Goal: Task Accomplishment & Management: Complete application form

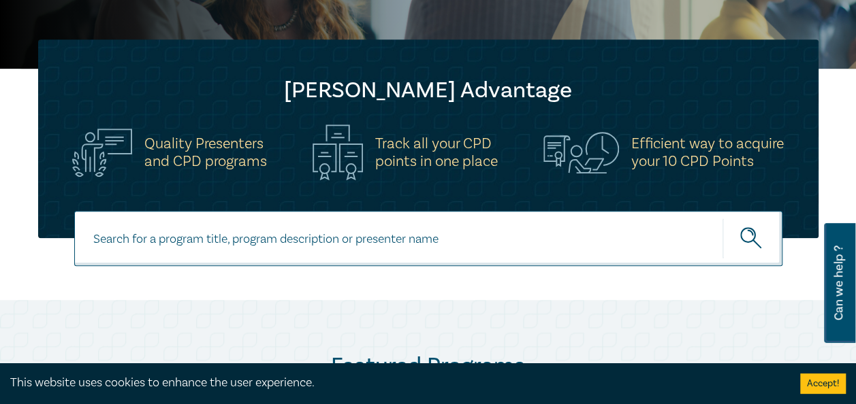
scroll to position [408, 0]
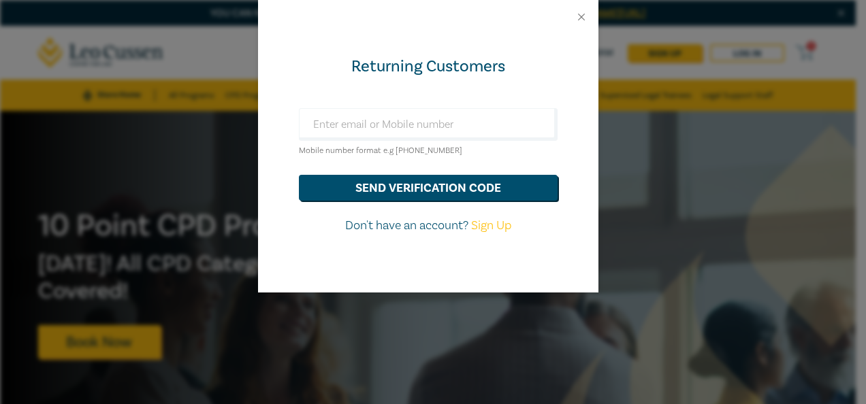
click at [798, 304] on div "Returning Customers Mobile number format e.g +61 000000000 send verification co…" at bounding box center [433, 202] width 866 height 404
click at [575, 18] on button "Close" at bounding box center [581, 17] width 12 height 12
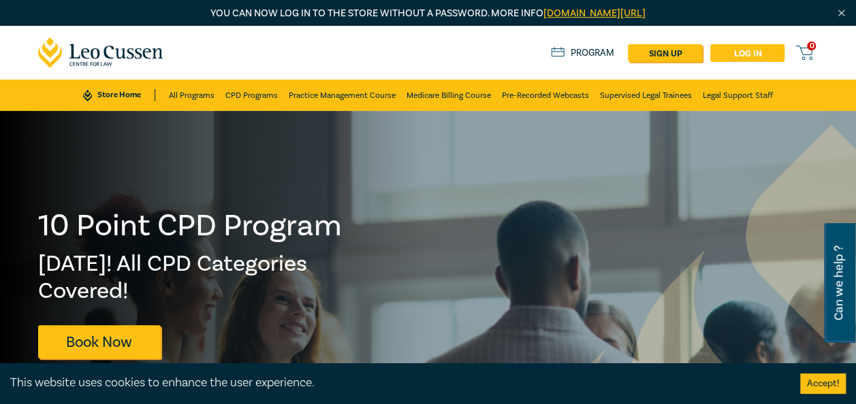
click at [727, 56] on link "Log in" at bounding box center [747, 53] width 74 height 18
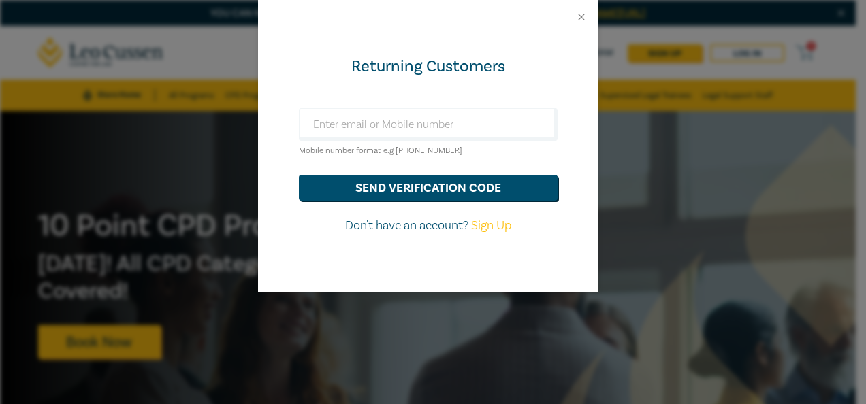
click at [698, 132] on div "Returning Customers Mobile number format e.g +61 000000000 send verification co…" at bounding box center [433, 202] width 866 height 404
click at [453, 135] on input "text" at bounding box center [428, 124] width 259 height 33
click at [523, 71] on div "Returning Customers" at bounding box center [428, 67] width 259 height 22
click at [481, 113] on input "text" at bounding box center [428, 124] width 259 height 33
type input "0416727067"
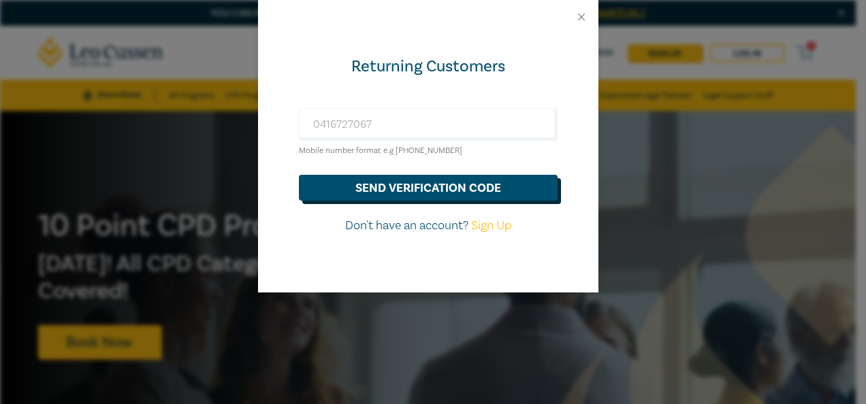
click at [471, 184] on button "send verification code" at bounding box center [428, 188] width 259 height 26
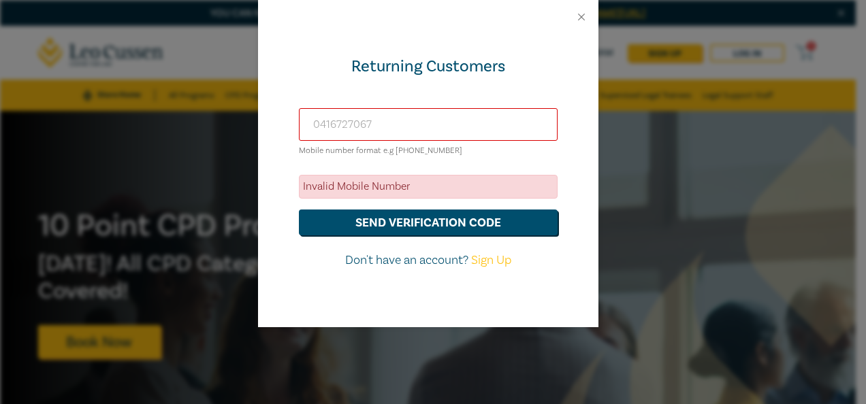
drag, startPoint x: 430, startPoint y: 120, endPoint x: 281, endPoint y: 128, distance: 149.3
click at [280, 128] on div "Returning Customers 0416727067 Mobile number format e.g +61 000000000 Invalid M…" at bounding box center [428, 180] width 340 height 293
click at [579, 19] on button "Close" at bounding box center [581, 17] width 12 height 12
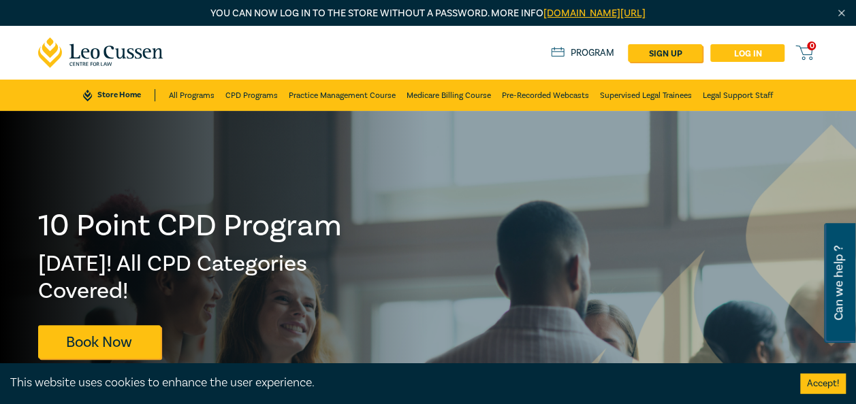
click at [745, 53] on link "Log in" at bounding box center [747, 53] width 74 height 18
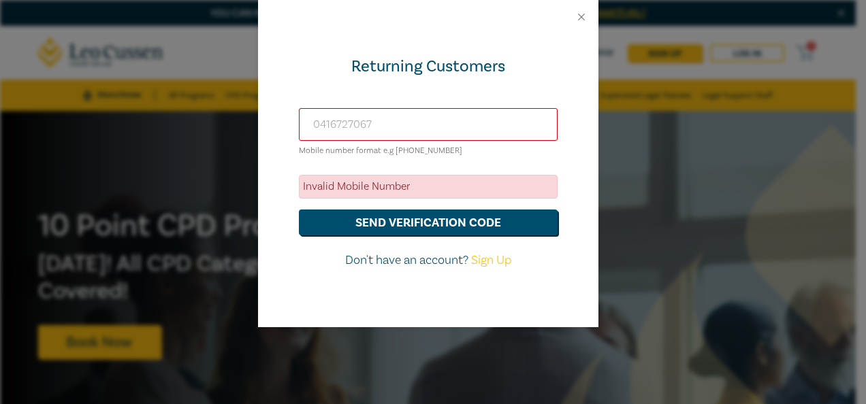
click at [434, 123] on input "0416727067" at bounding box center [428, 124] width 259 height 33
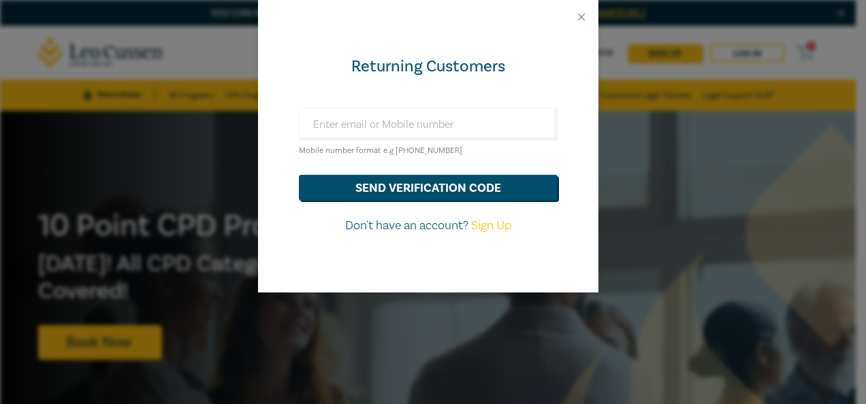
click at [588, 16] on div at bounding box center [428, 17] width 340 height 34
click at [580, 18] on button "Close" at bounding box center [581, 17] width 12 height 12
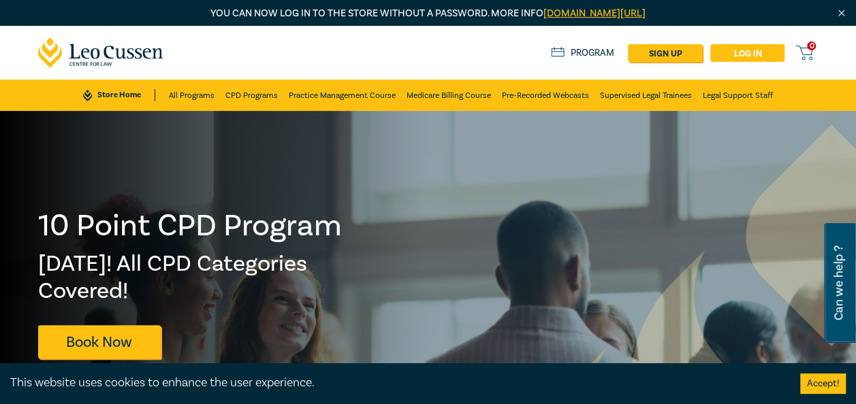
click at [755, 56] on link "Log in" at bounding box center [747, 53] width 74 height 18
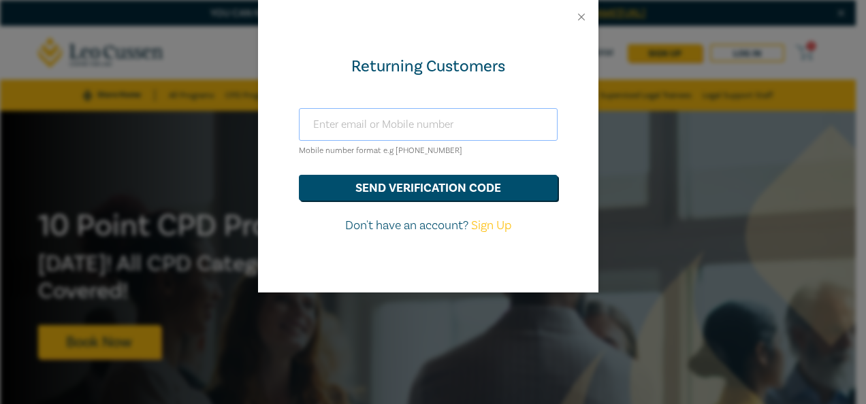
drag, startPoint x: 408, startPoint y: 124, endPoint x: 409, endPoint y: 131, distance: 6.8
click at [408, 124] on input "text" at bounding box center [428, 124] width 259 height 33
click at [376, 191] on button "send verification code" at bounding box center [428, 188] width 259 height 26
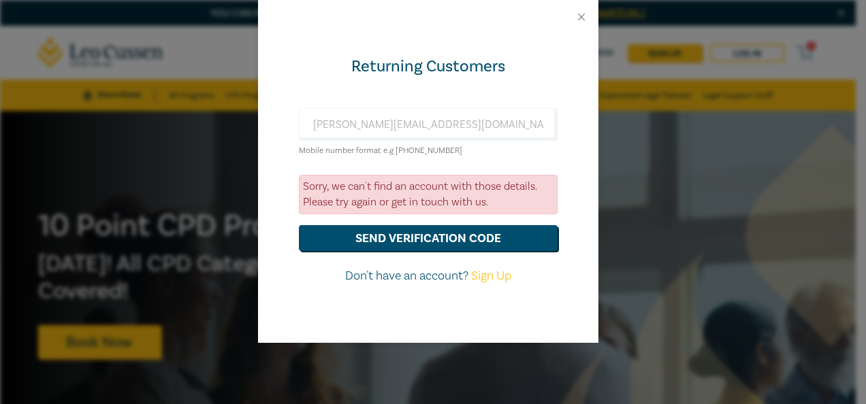
click at [476, 165] on form "leila.idris@gracelawyers.com.au Mobile number format e.g +61 000000000 Sorry, w…" at bounding box center [428, 196] width 259 height 177
drag, startPoint x: 476, startPoint y: 165, endPoint x: 406, endPoint y: 197, distance: 77.4
click at [406, 197] on div "Sorry, we can't find an account with those details. Please try again or get in …" at bounding box center [428, 194] width 259 height 39
drag, startPoint x: 406, startPoint y: 197, endPoint x: 486, endPoint y: 116, distance: 114.6
click at [487, 112] on input "[PERSON_NAME][EMAIL_ADDRESS][DOMAIN_NAME]" at bounding box center [428, 124] width 259 height 33
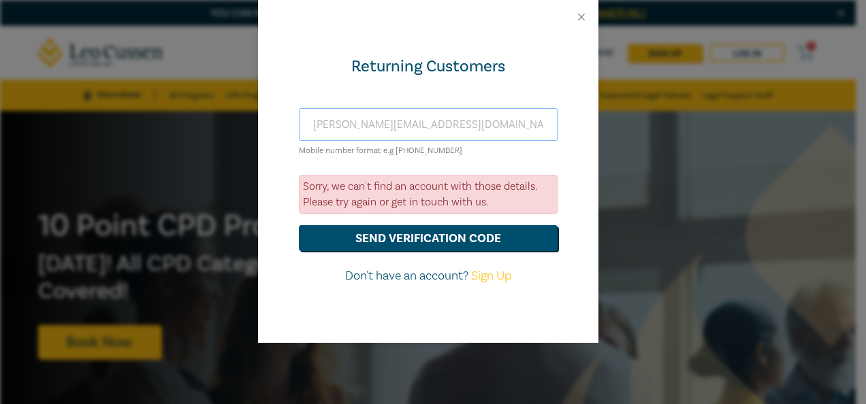
drag, startPoint x: 478, startPoint y: 125, endPoint x: 241, endPoint y: 131, distance: 237.0
click at [241, 131] on div "Returning Customers [PERSON_NAME][EMAIL_ADDRESS][DOMAIN_NAME] Mobile number for…" at bounding box center [433, 202] width 866 height 404
type input "le"
click at [738, 155] on div "Returning Customers le Mobile number format e.g +61 000000000 Sorry, we can't f…" at bounding box center [433, 202] width 866 height 404
click at [580, 22] on button "Close" at bounding box center [581, 17] width 12 height 12
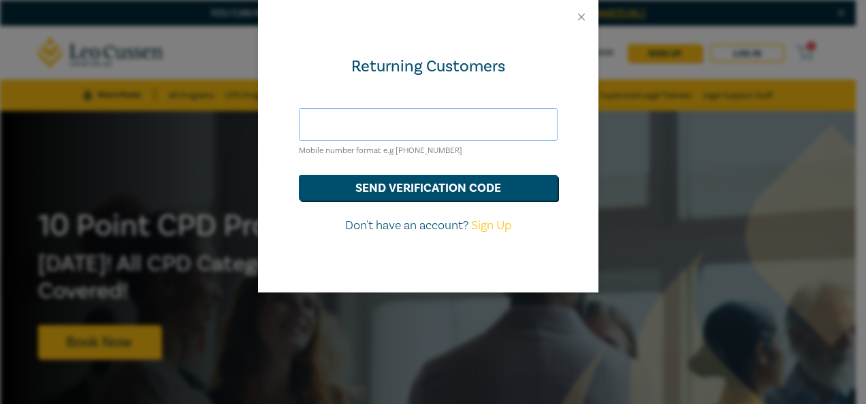
click at [427, 126] on input "text" at bounding box center [428, 124] width 259 height 33
type input "n"
type input "[PERSON_NAME][EMAIL_ADDRESS][DOMAIN_NAME]"
click at [487, 222] on link "Sign Up" at bounding box center [491, 226] width 40 height 16
select select "AU"
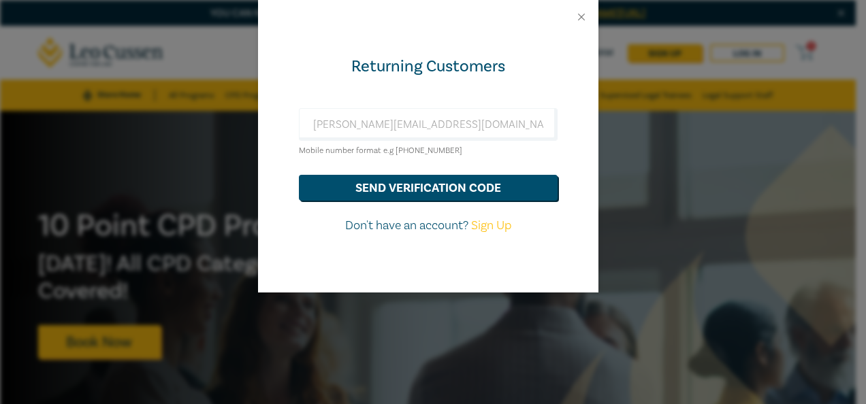
select select "AU"
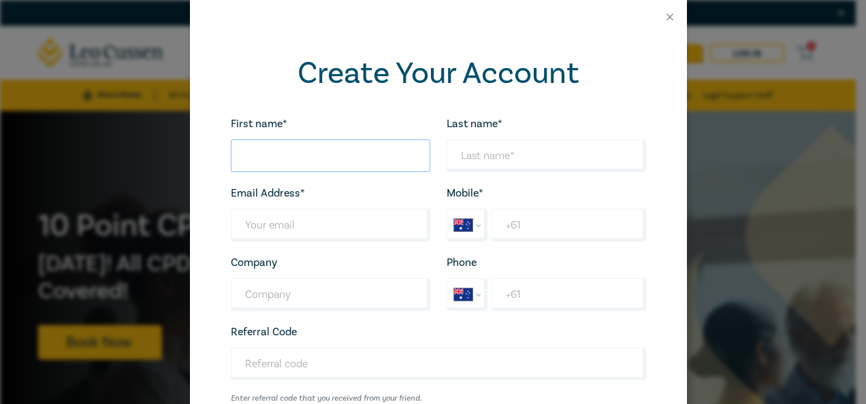
click at [357, 157] on input "First name*" at bounding box center [330, 156] width 199 height 33
type input "[PERSON_NAME]"
click at [298, 220] on input "Last name*" at bounding box center [330, 225] width 199 height 33
type input "[PERSON_NAME][EMAIL_ADDRESS][DOMAIN_NAME]"
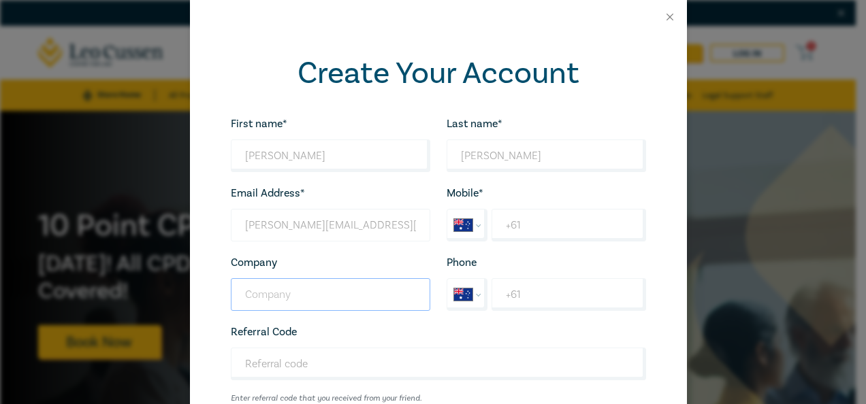
type input "Grace Lawyers"
click at [511, 221] on input "+61" at bounding box center [568, 225] width 154 height 33
type input "[PHONE_NUMBER]"
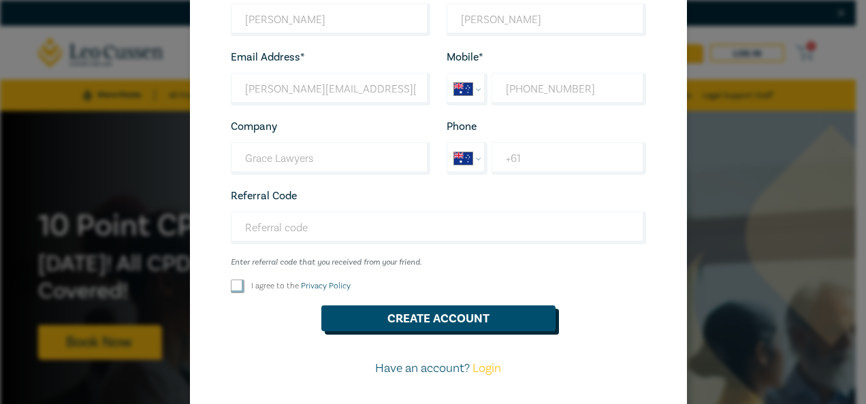
click at [438, 321] on button "Create Account" at bounding box center [438, 319] width 234 height 26
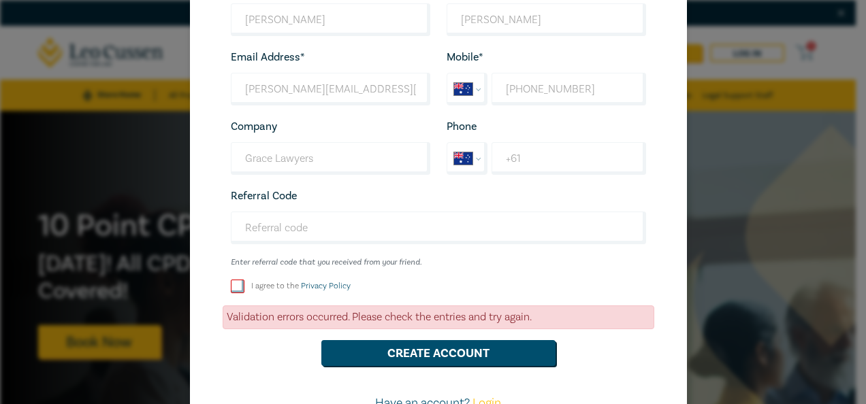
click at [231, 289] on input "I agree to the Privacy Policy" at bounding box center [238, 287] width 14 height 14
checkbox input "true"
drag, startPoint x: 417, startPoint y: 350, endPoint x: 427, endPoint y: 350, distance: 10.2
click at [417, 350] on button "Create Account" at bounding box center [438, 353] width 234 height 26
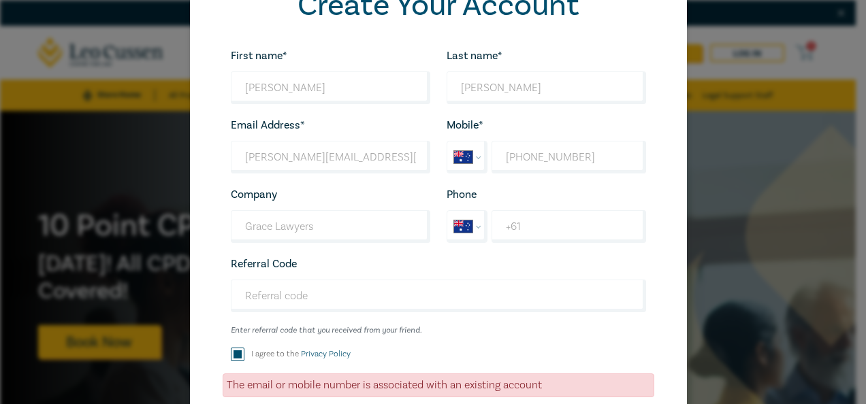
scroll to position [221, 0]
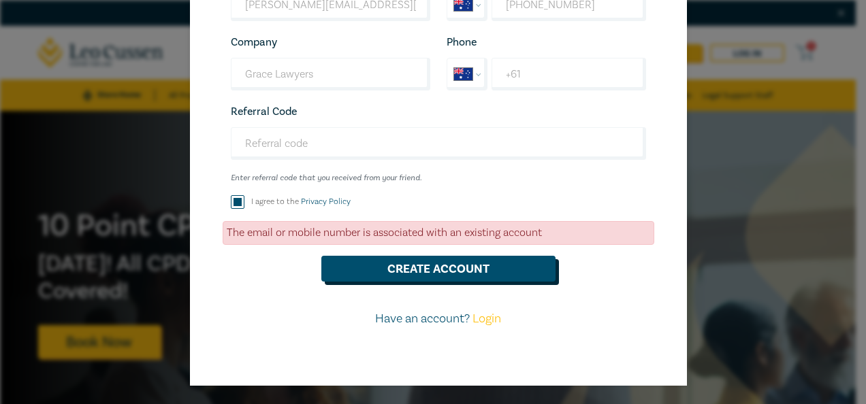
click at [462, 274] on button "Create Account" at bounding box center [438, 269] width 234 height 26
click at [483, 318] on link "Login" at bounding box center [486, 319] width 29 height 16
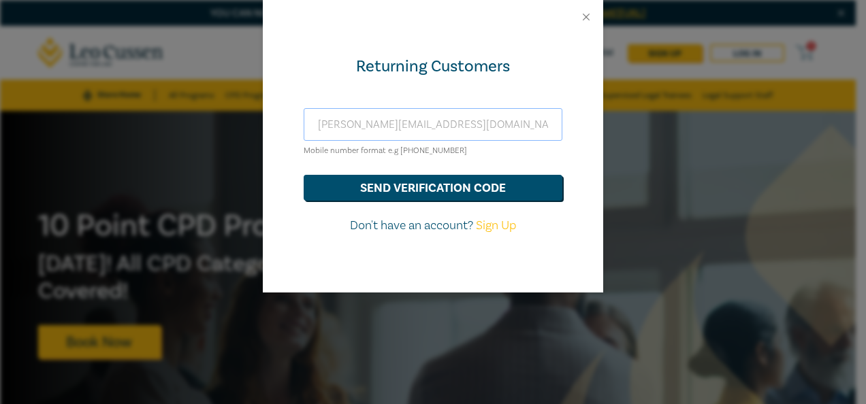
click at [430, 125] on input "[PERSON_NAME][EMAIL_ADDRESS][DOMAIN_NAME]" at bounding box center [433, 124] width 259 height 33
click at [483, 127] on input "[PERSON_NAME][EMAIL_ADDRESS][DOMAIN_NAME]" at bounding box center [433, 124] width 259 height 33
drag, startPoint x: 594, startPoint y: 130, endPoint x: 577, endPoint y: 140, distance: 18.9
click at [594, 129] on div "Returning Customers [PERSON_NAME][EMAIL_ADDRESS][DOMAIN_NAME] Mobile number for…" at bounding box center [433, 163] width 340 height 259
click at [434, 186] on button "send verification code" at bounding box center [433, 188] width 259 height 26
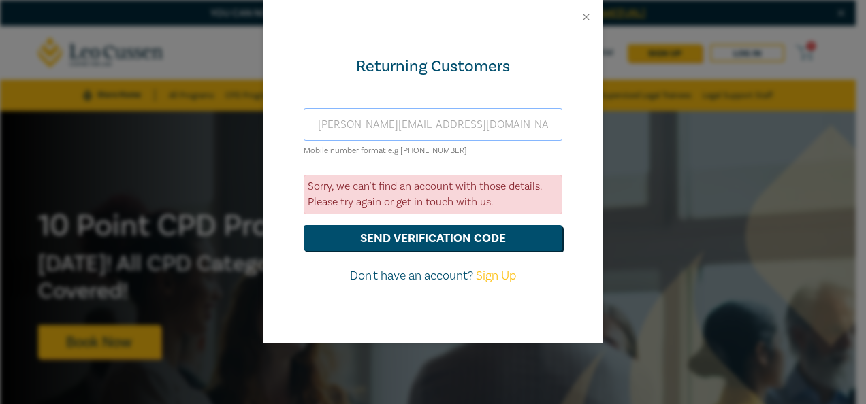
click at [464, 126] on input "[PERSON_NAME][EMAIL_ADDRESS][DOMAIN_NAME]" at bounding box center [433, 124] width 259 height 33
drag, startPoint x: 481, startPoint y: 128, endPoint x: 209, endPoint y: 125, distance: 272.3
click at [209, 125] on div "Returning Customers [PERSON_NAME][EMAIL_ADDRESS][DOMAIN_NAME] Mobile number for…" at bounding box center [433, 202] width 866 height 404
type input "[PERSON_NAME][EMAIL_ADDRESS][DOMAIN_NAME]"
click at [304, 225] on button "send verification code" at bounding box center [433, 238] width 259 height 26
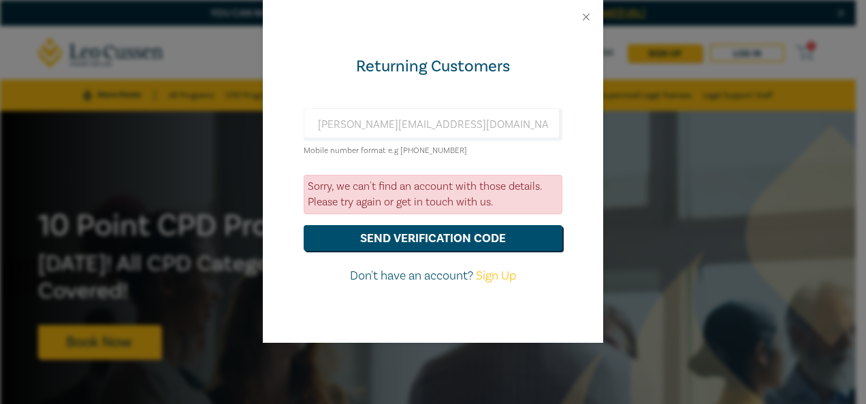
click at [290, 157] on div "Returning Customers [PERSON_NAME][EMAIL_ADDRESS][DOMAIN_NAME] Mobile number for…" at bounding box center [433, 188] width 340 height 309
click at [436, 286] on div "Returning Customers [PERSON_NAME][EMAIL_ADDRESS][DOMAIN_NAME] Mobile number for…" at bounding box center [433, 188] width 340 height 309
click at [587, 16] on button "Close" at bounding box center [586, 17] width 12 height 12
